Goal: Task Accomplishment & Management: Manage account settings

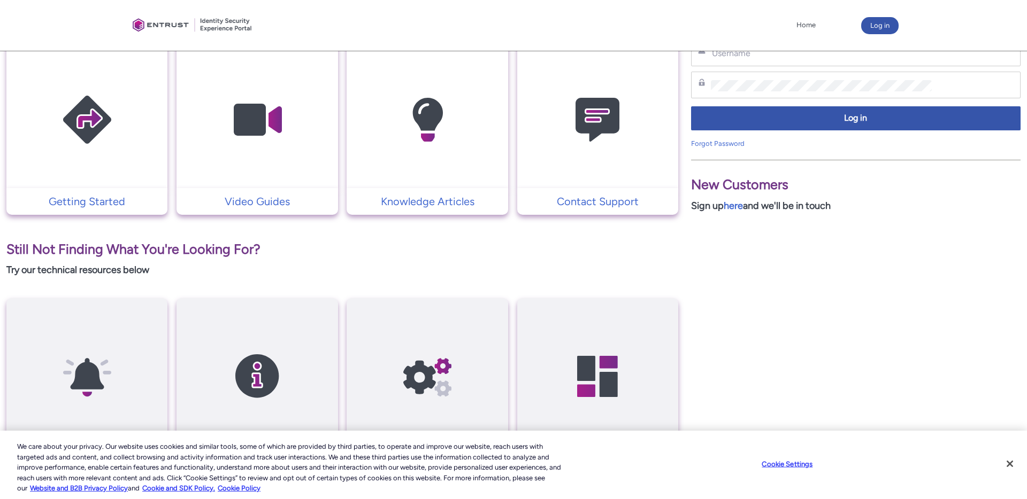
scroll to position [240, 0]
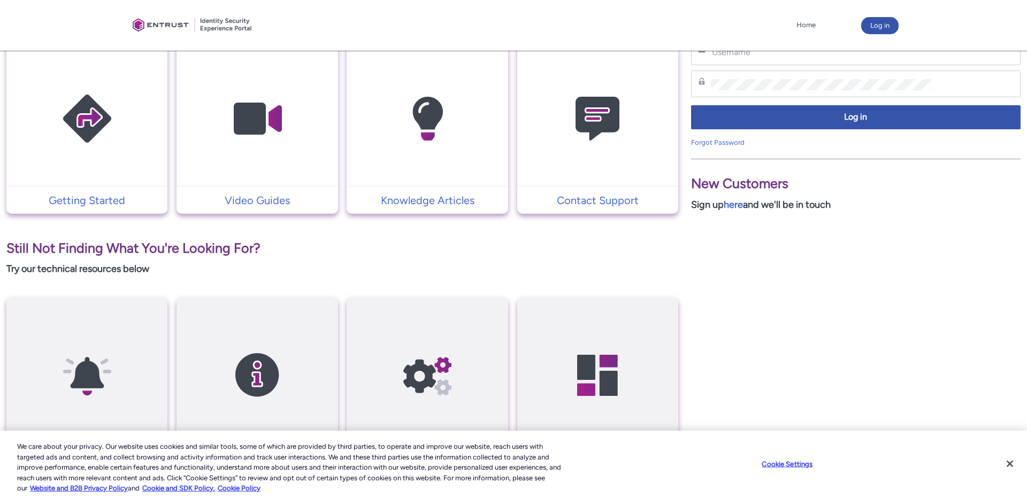
click at [588, 148] on img at bounding box center [597, 118] width 102 height 115
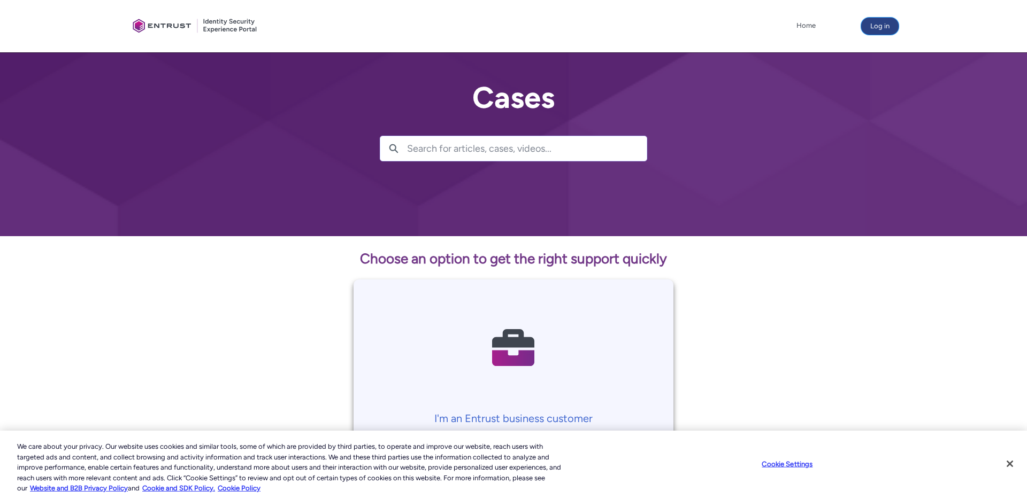
click at [868, 24] on button "Log in" at bounding box center [879, 26] width 37 height 17
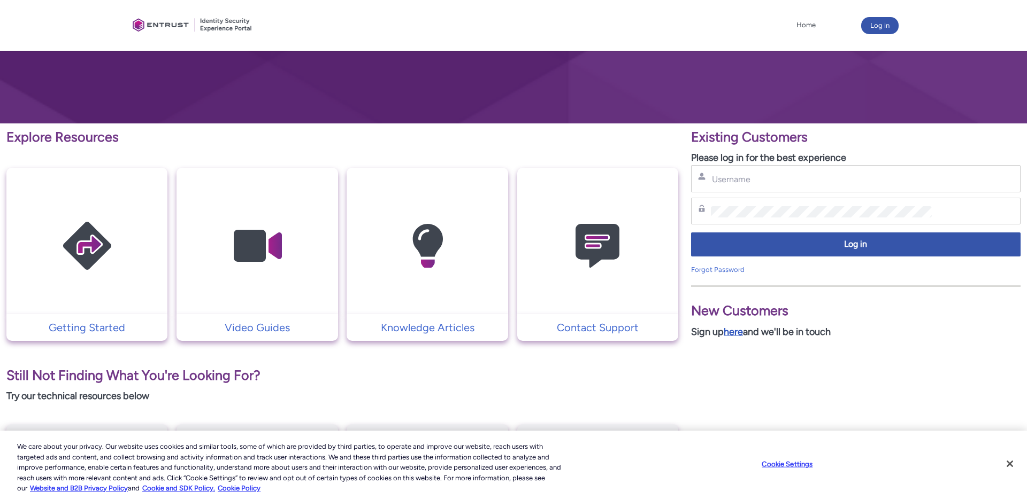
scroll to position [122, 0]
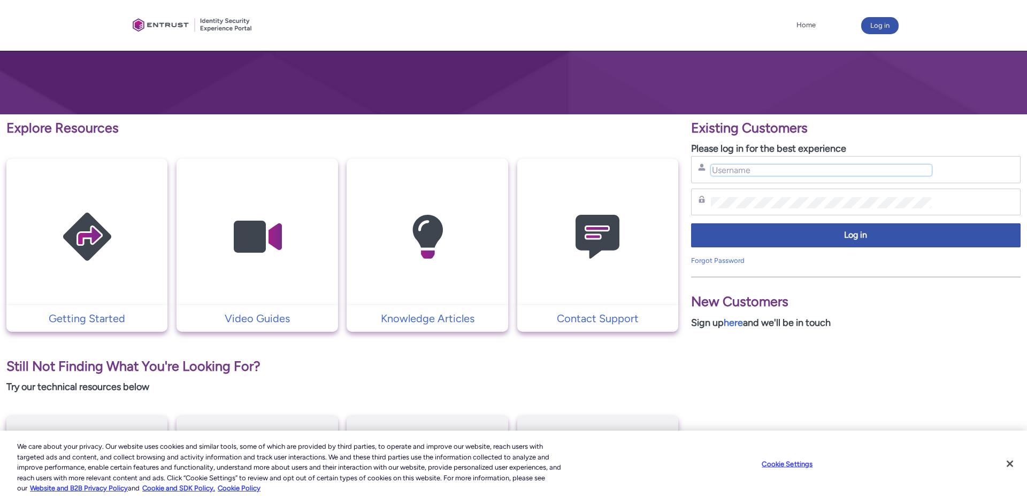
click at [717, 170] on input "Username" at bounding box center [821, 170] width 221 height 11
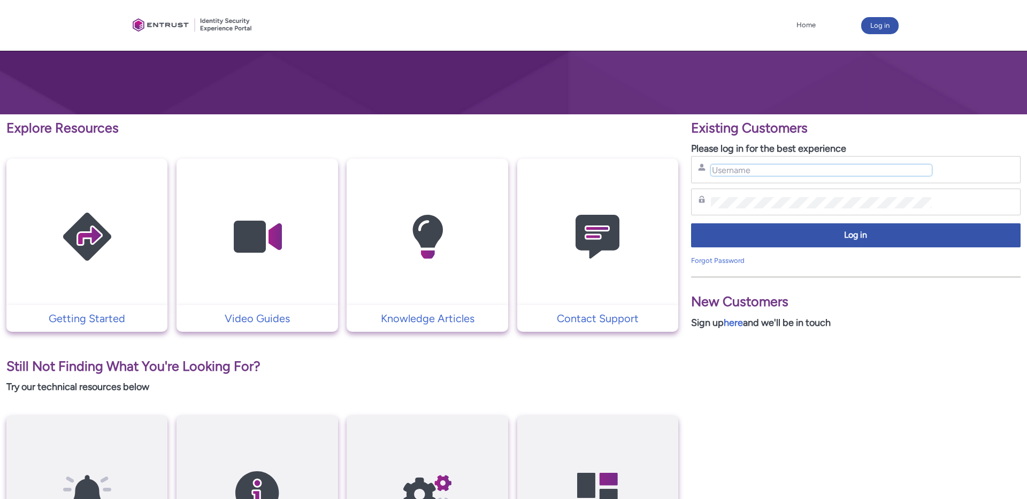
click at [717, 170] on input "Username" at bounding box center [821, 170] width 221 height 11
type input "yufei.wang@affirm.com"
click at [711, 256] on div "Forgot Password" at bounding box center [855, 261] width 329 height 11
click at [711, 266] on div "New Customers Sign up here and we'll be in touch" at bounding box center [855, 298] width 329 height 65
click at [710, 259] on link "Forgot Password" at bounding box center [717, 261] width 53 height 8
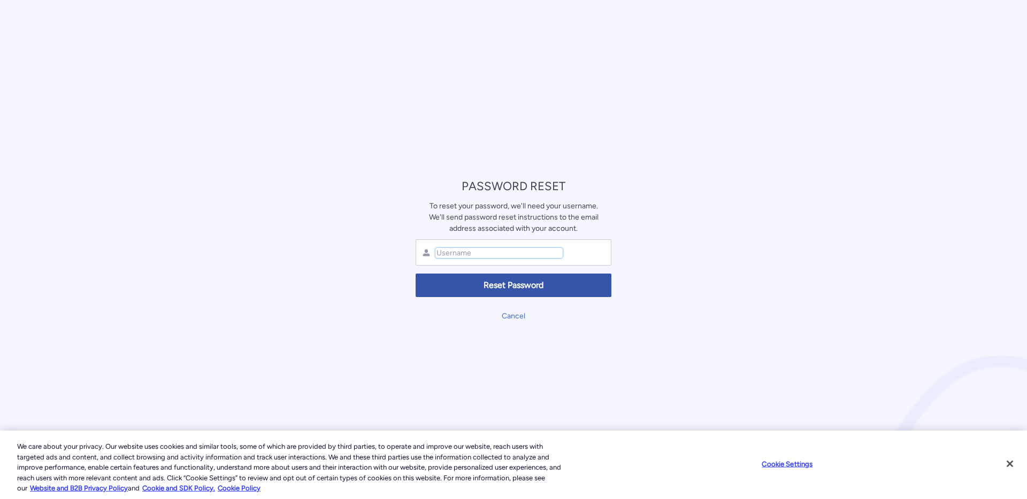
click at [458, 248] on input "text" at bounding box center [498, 253] width 127 height 10
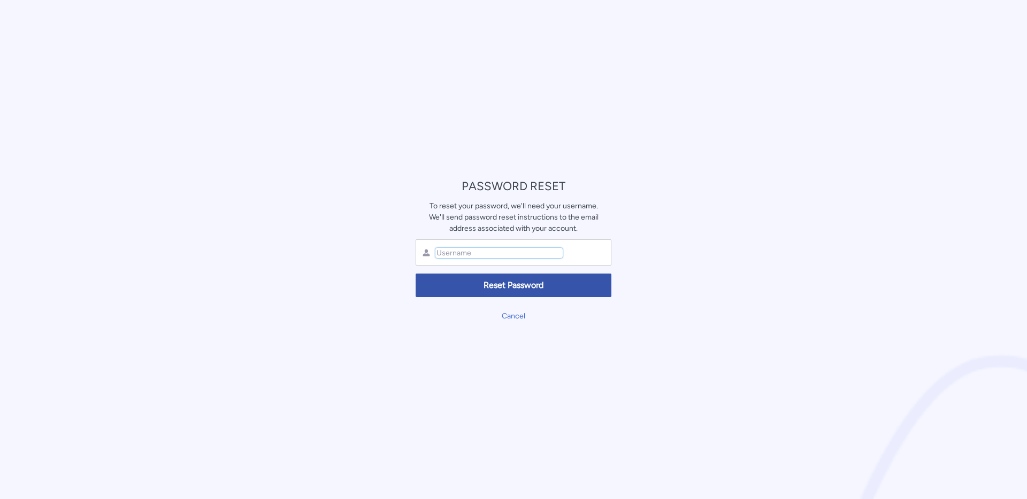
click at [458, 248] on input "text" at bounding box center [498, 253] width 127 height 10
type input "[DOMAIN_NAME][EMAIL_ADDRESS][DOMAIN_NAME]"
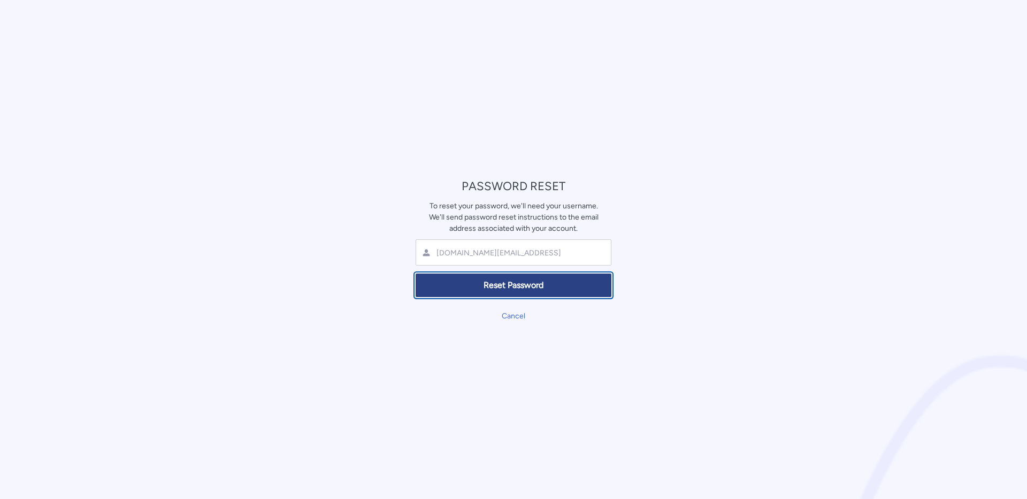
click at [489, 279] on button "Reset Password" at bounding box center [513, 286] width 196 height 24
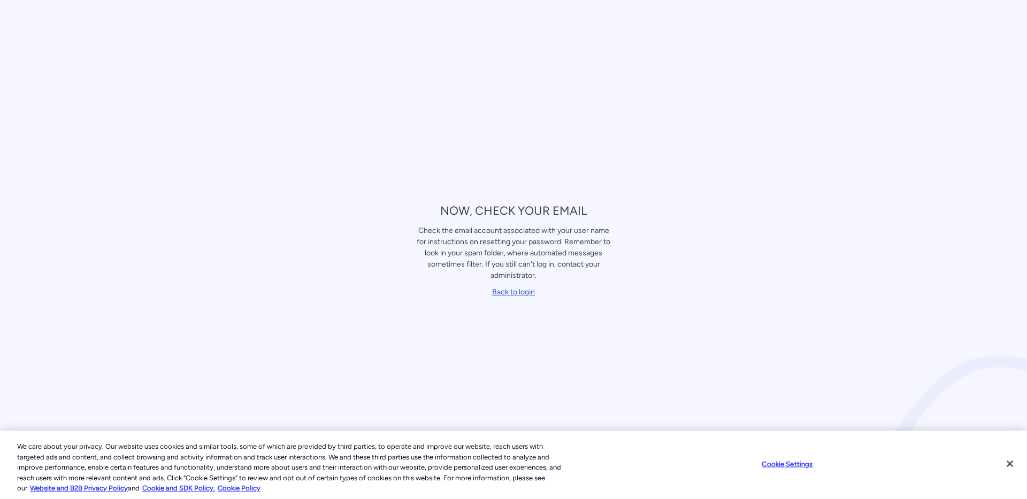
click at [508, 290] on link "Back to login" at bounding box center [513, 292] width 43 height 9
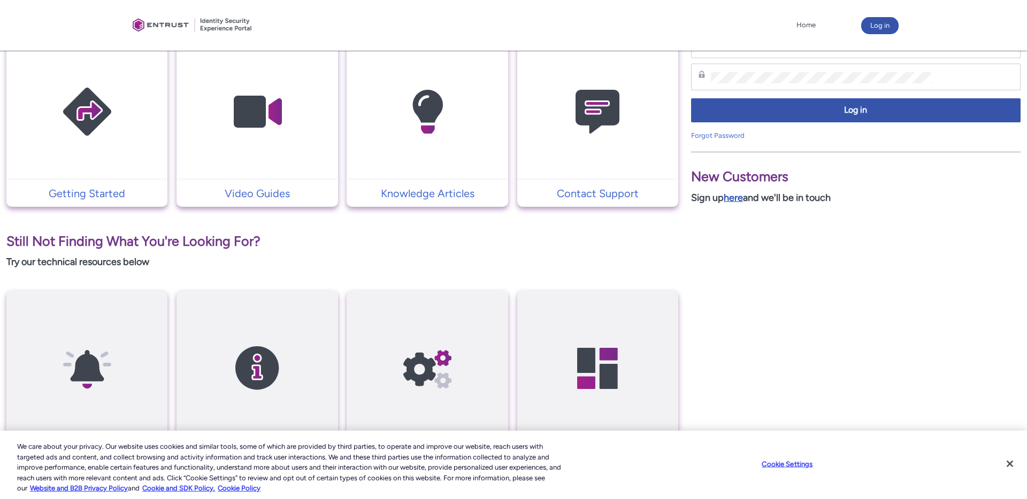
scroll to position [244, 0]
